Goal: Task Accomplishment & Management: Complete application form

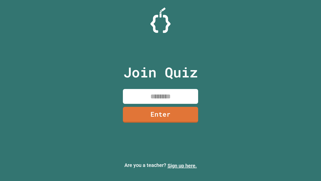
click at [182, 165] on link "Sign up here." at bounding box center [182, 165] width 29 height 6
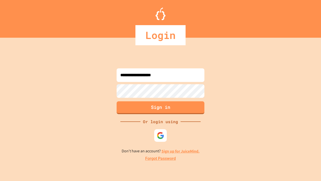
type input "**********"
